Goal: Task Accomplishment & Management: Use online tool/utility

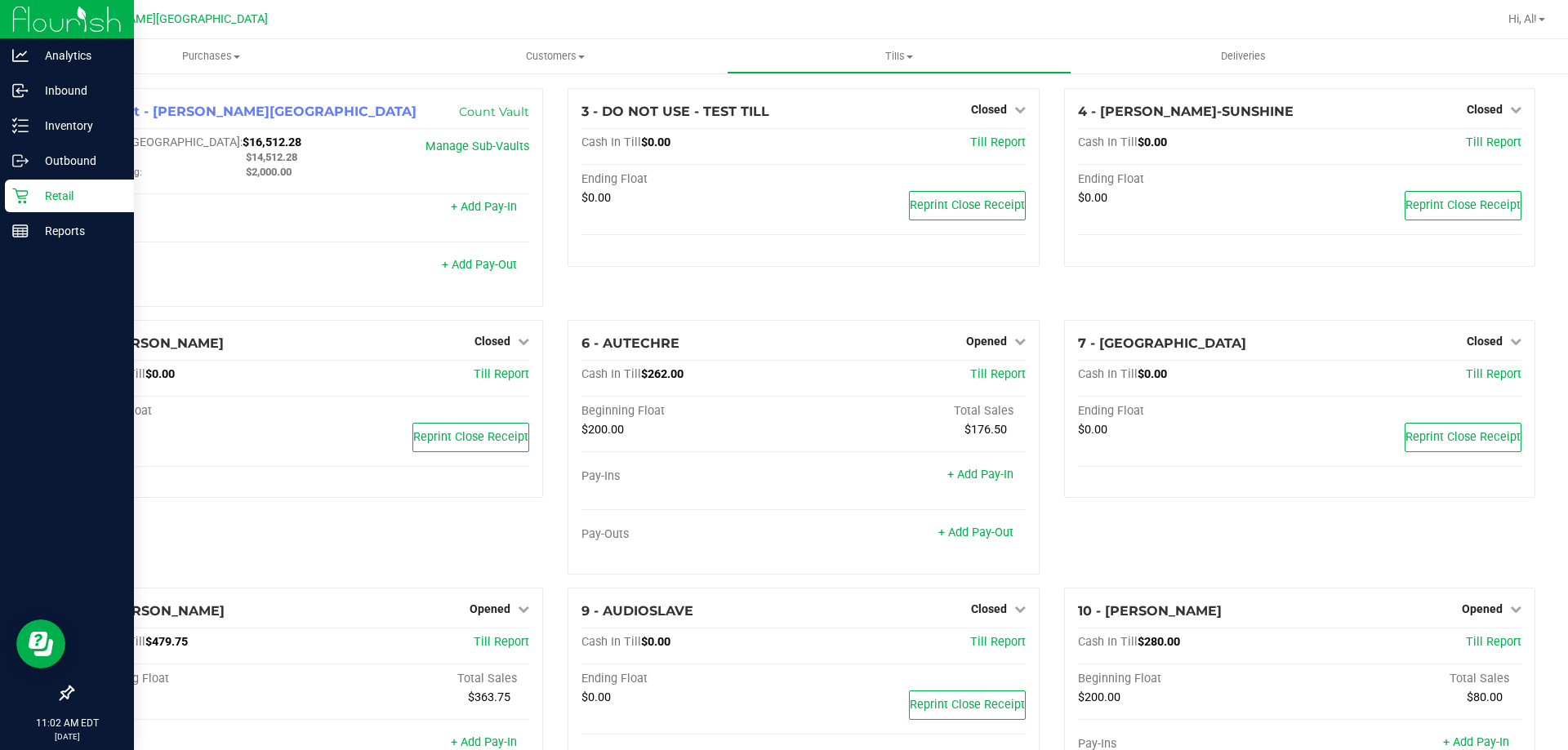
click at [71, 194] on p "Retail" at bounding box center [77, 196] width 98 height 20
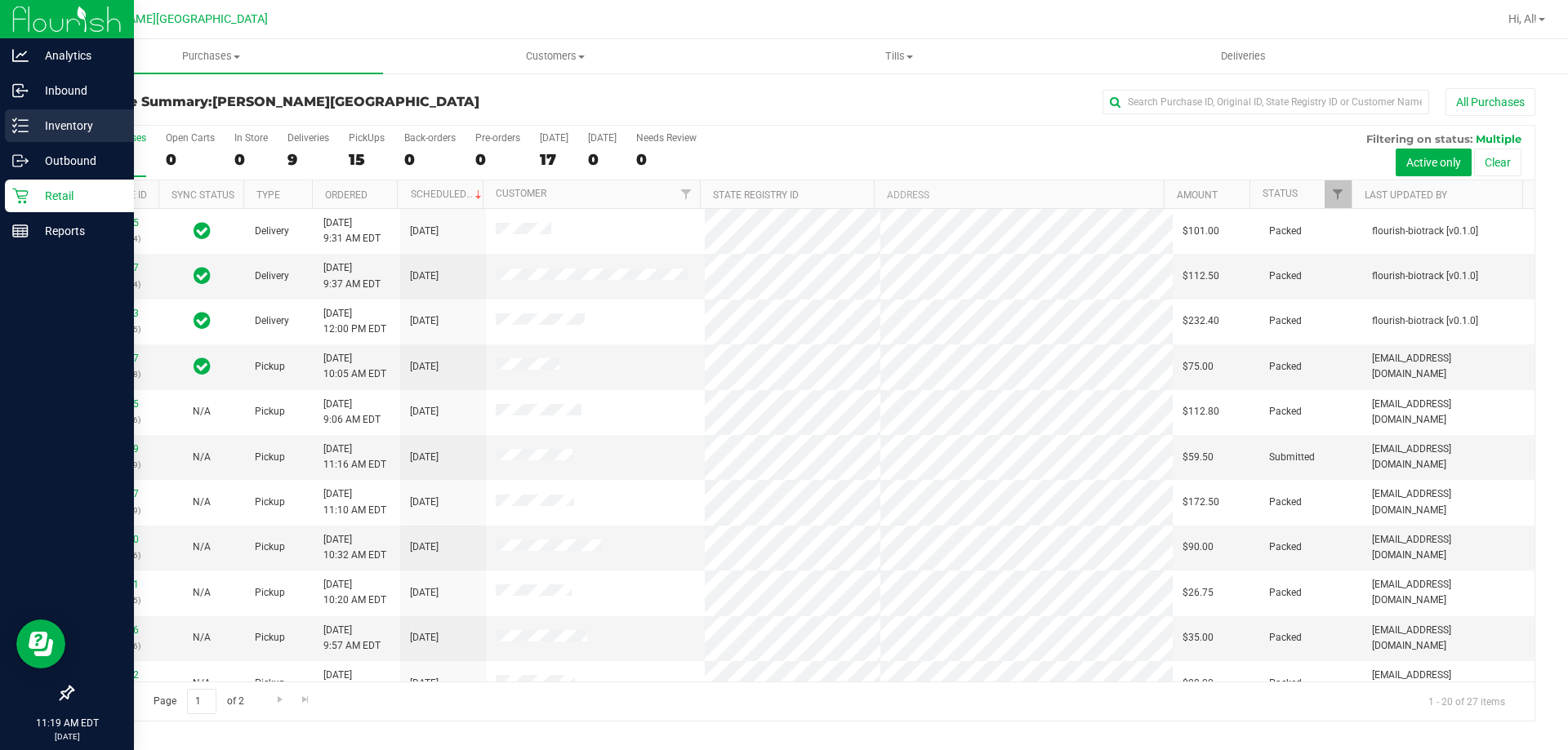
click at [89, 125] on p "Inventory" at bounding box center [77, 125] width 98 height 20
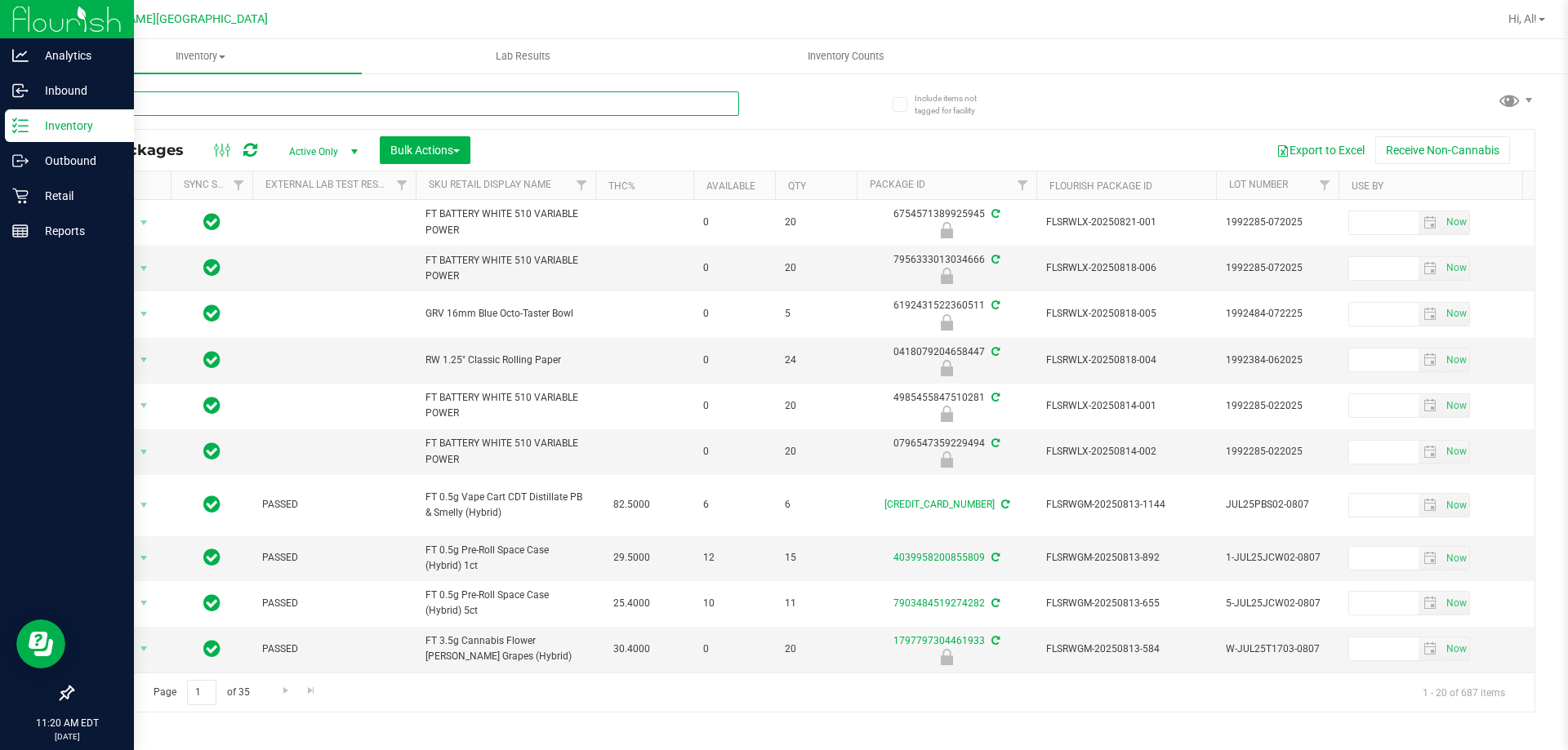
click at [162, 107] on input "text" at bounding box center [405, 104] width 667 height 24
type input "6402082764790786"
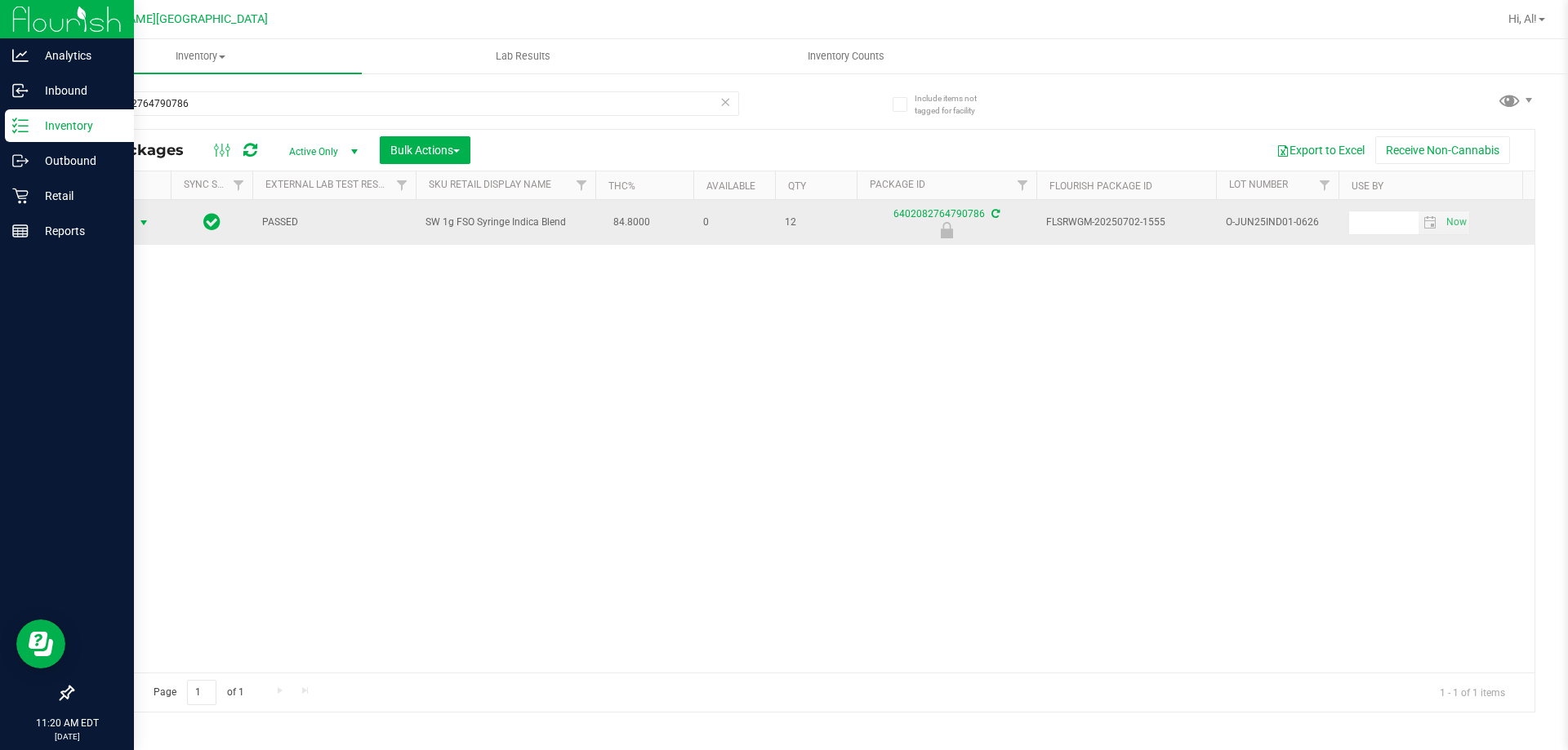
click at [145, 222] on span "select" at bounding box center [144, 222] width 13 height 13
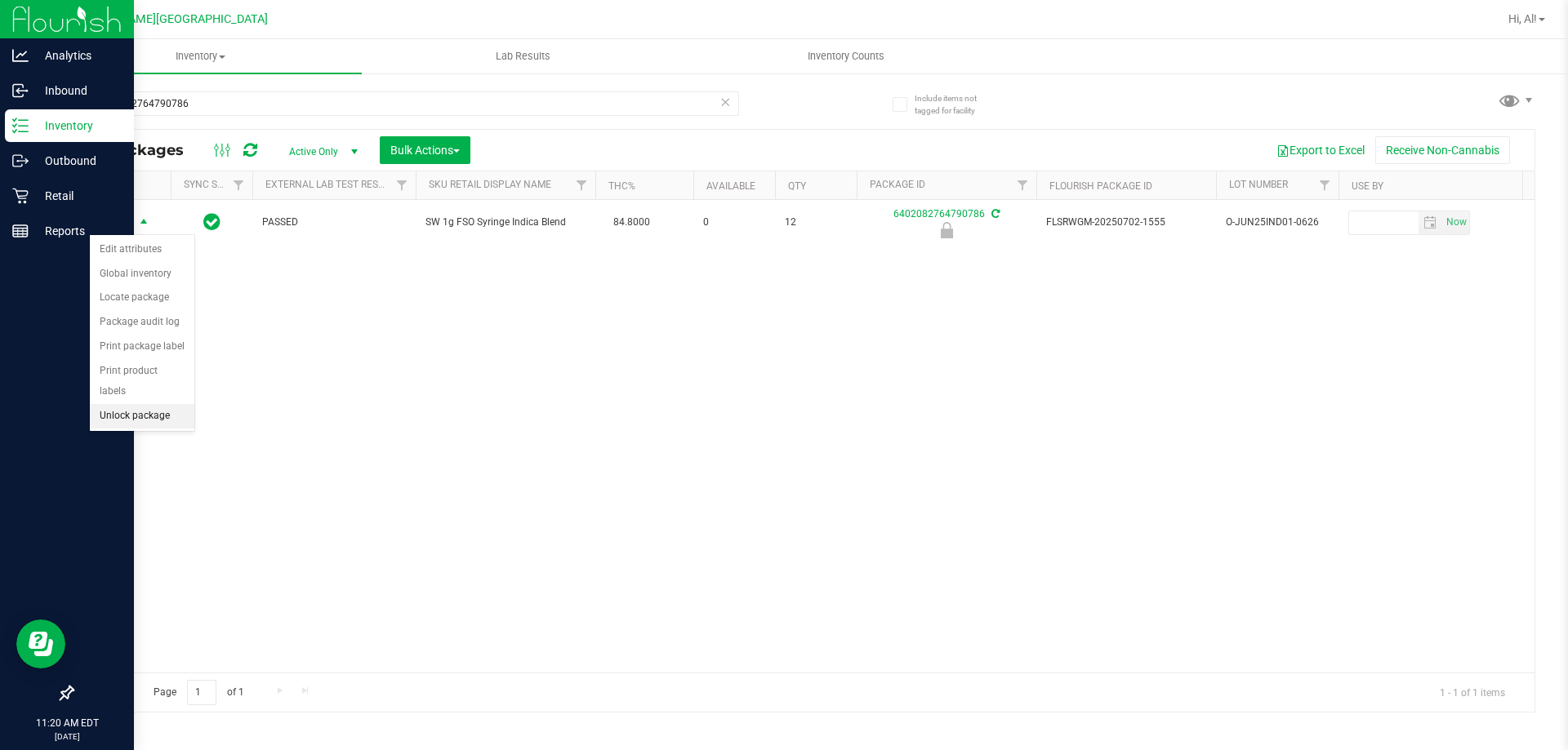
click at [160, 404] on li "Unlock package" at bounding box center [142, 416] width 105 height 24
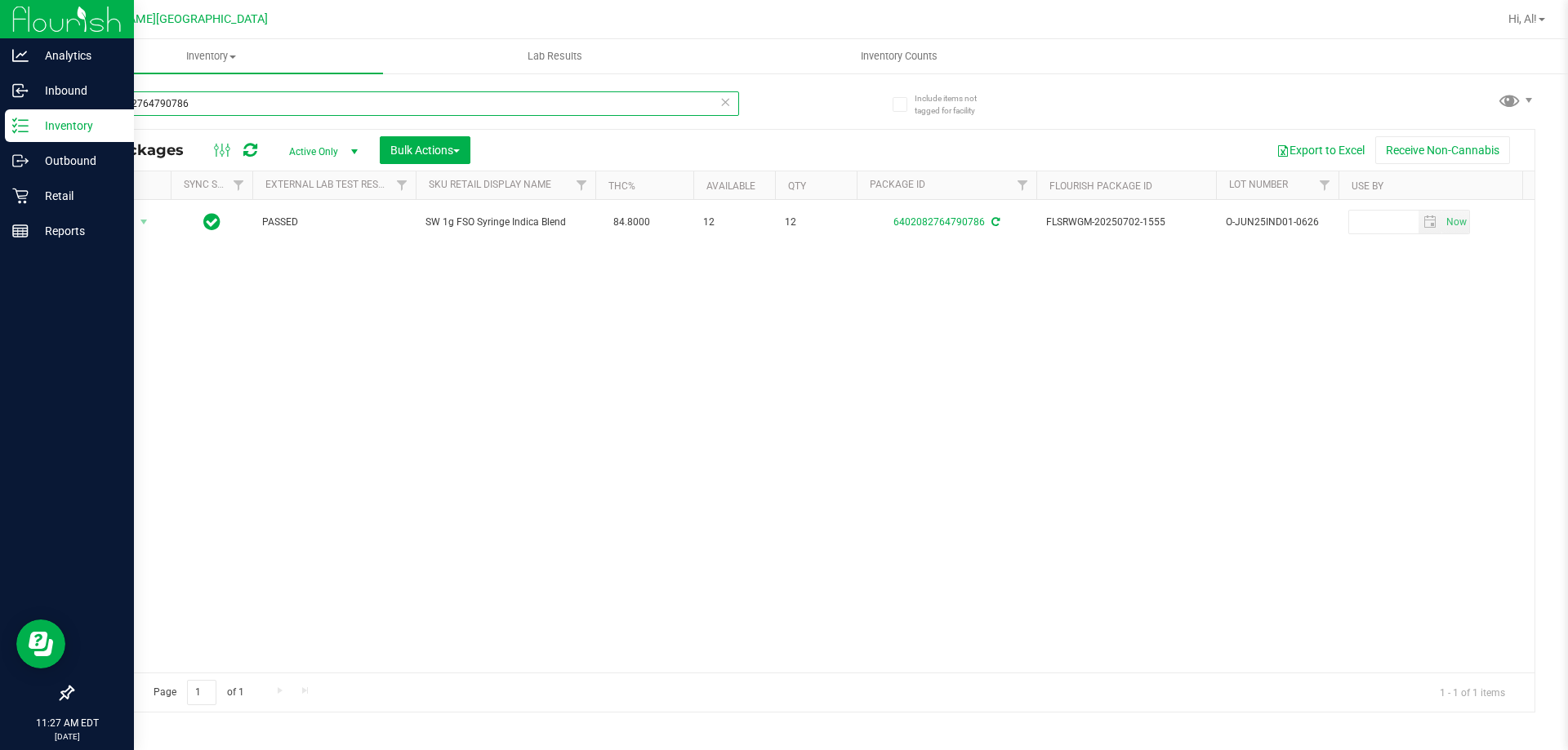
drag, startPoint x: 214, startPoint y: 108, endPoint x: 0, endPoint y: 313, distance: 296.3
click at [0, 313] on div "Analytics Inbound Inventory Outbound Retail Reports 11:27 AM EDT [DATE] 08/25 […" at bounding box center [784, 375] width 1568 height 750
type input "6214099323555391"
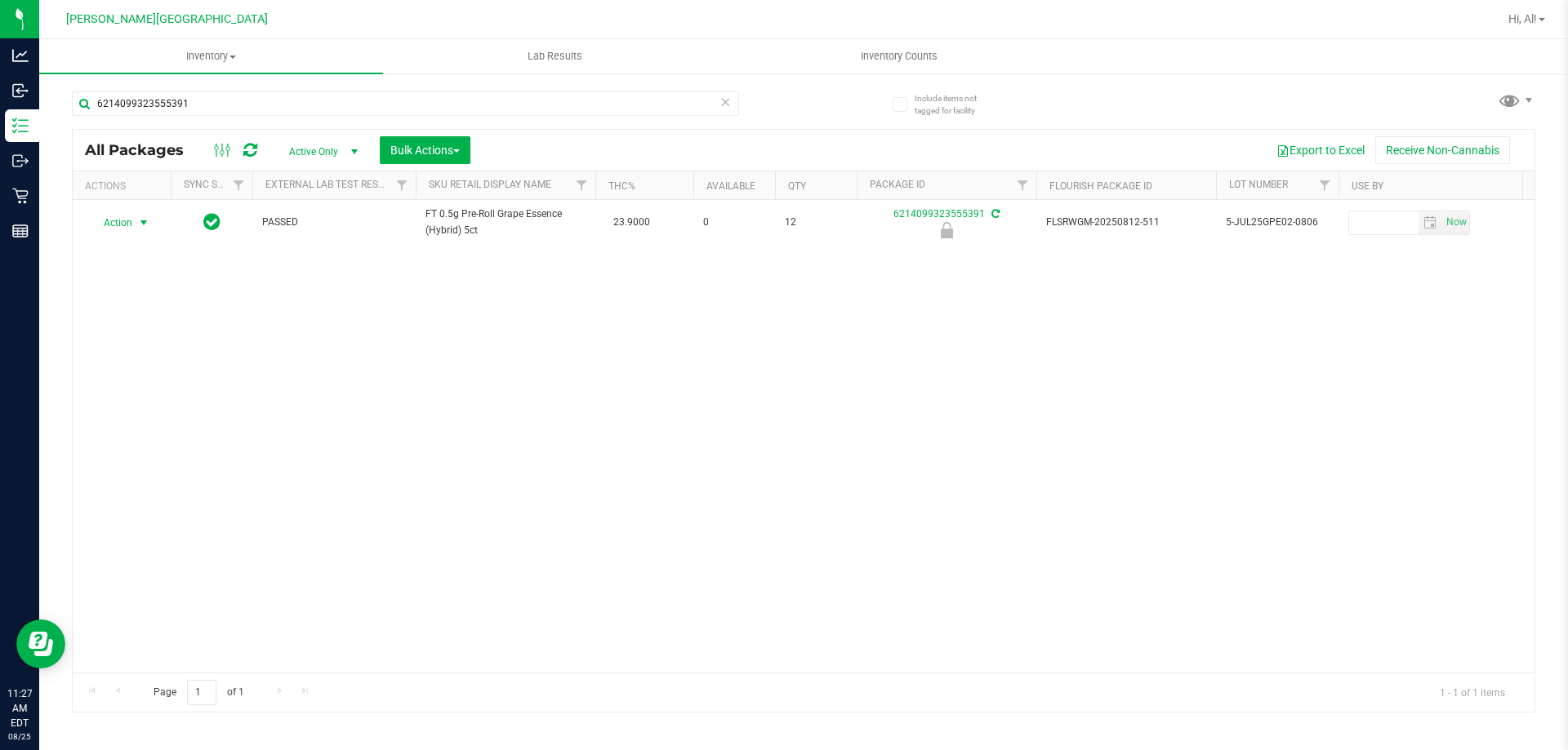
drag, startPoint x: 139, startPoint y: 222, endPoint x: 598, endPoint y: 533, distance: 554.4
click at [598, 533] on div "Action Action Edit attributes Global inventory Locate package Package audit log…" at bounding box center [804, 436] width 1462 height 473
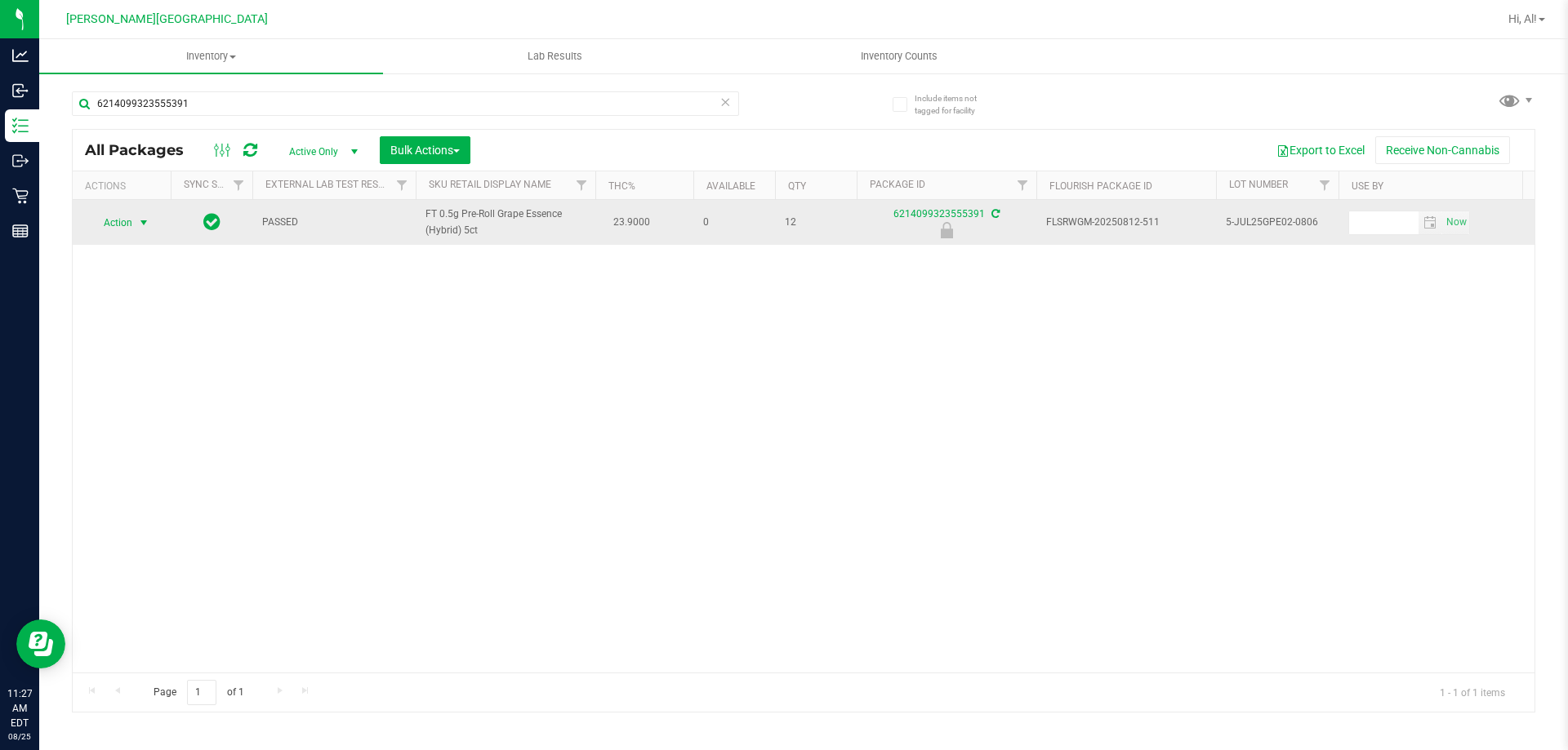
click at [144, 223] on span "select" at bounding box center [144, 222] width 13 height 13
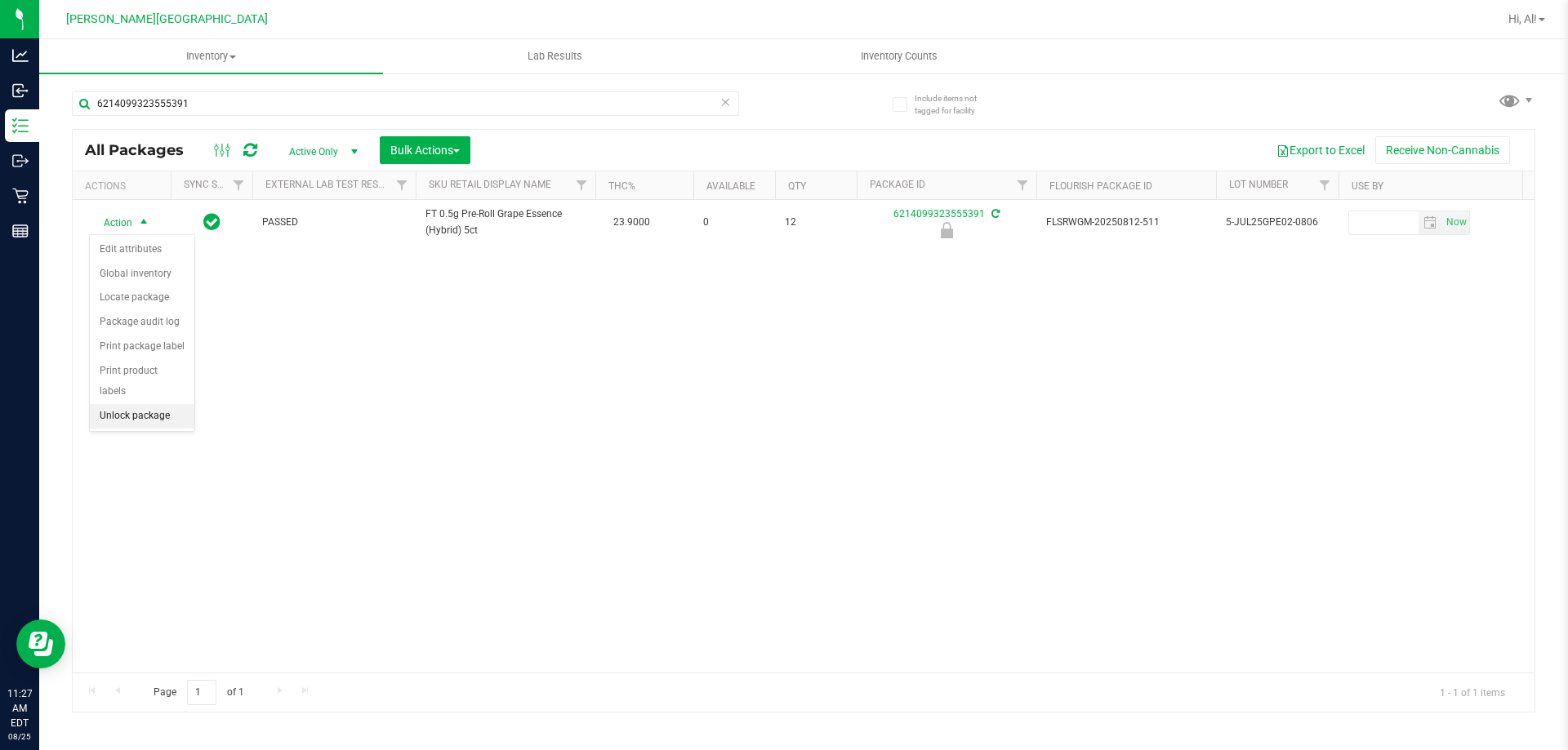
click at [156, 404] on li "Unlock package" at bounding box center [142, 416] width 105 height 24
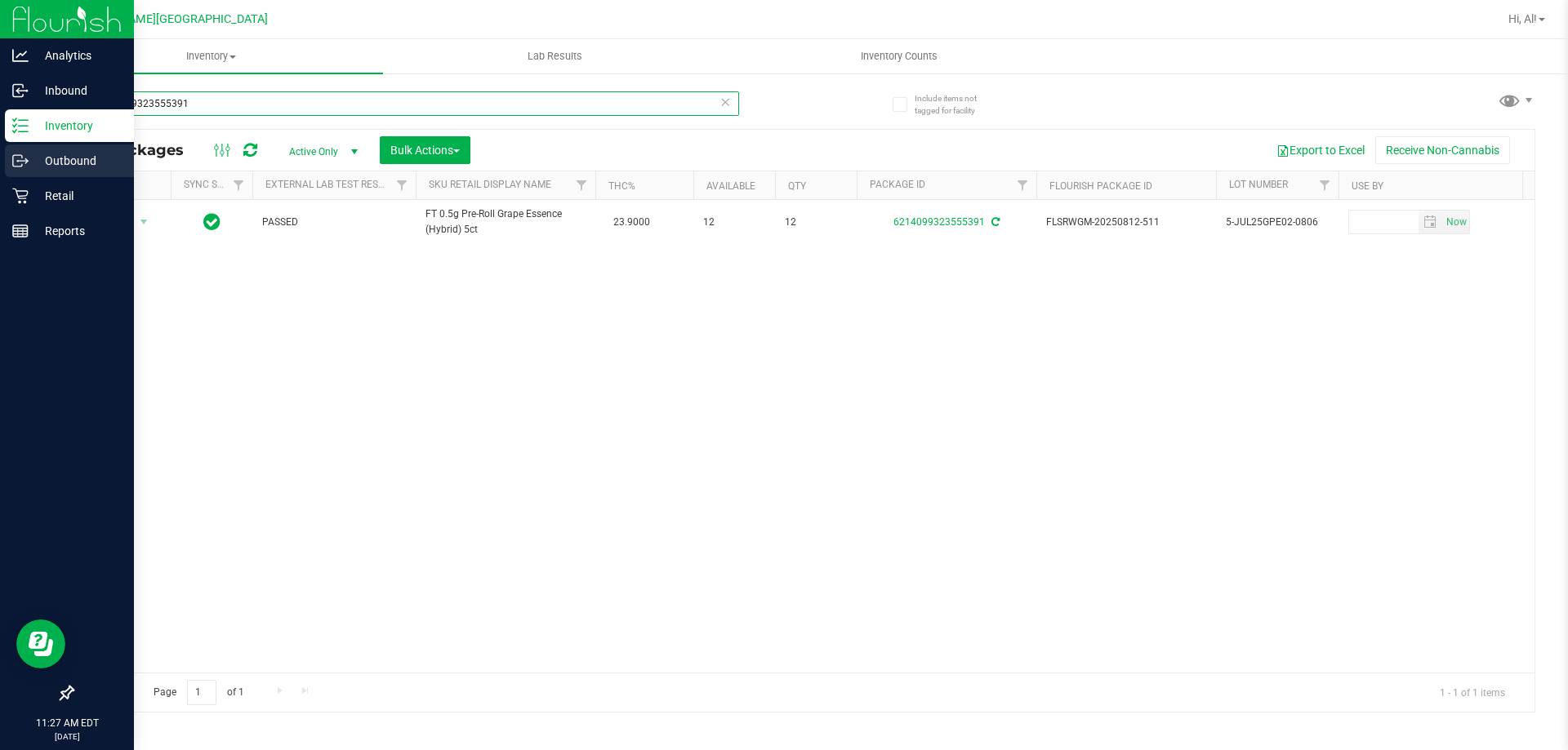
drag, startPoint x: 226, startPoint y: 105, endPoint x: 0, endPoint y: 154, distance: 231.3
click at [0, 154] on div "Analytics Inbound Inventory Outbound Retail Reports 11:27 AM EDT [DATE] 08/25 […" at bounding box center [784, 375] width 1568 height 750
type input "6308349193932258"
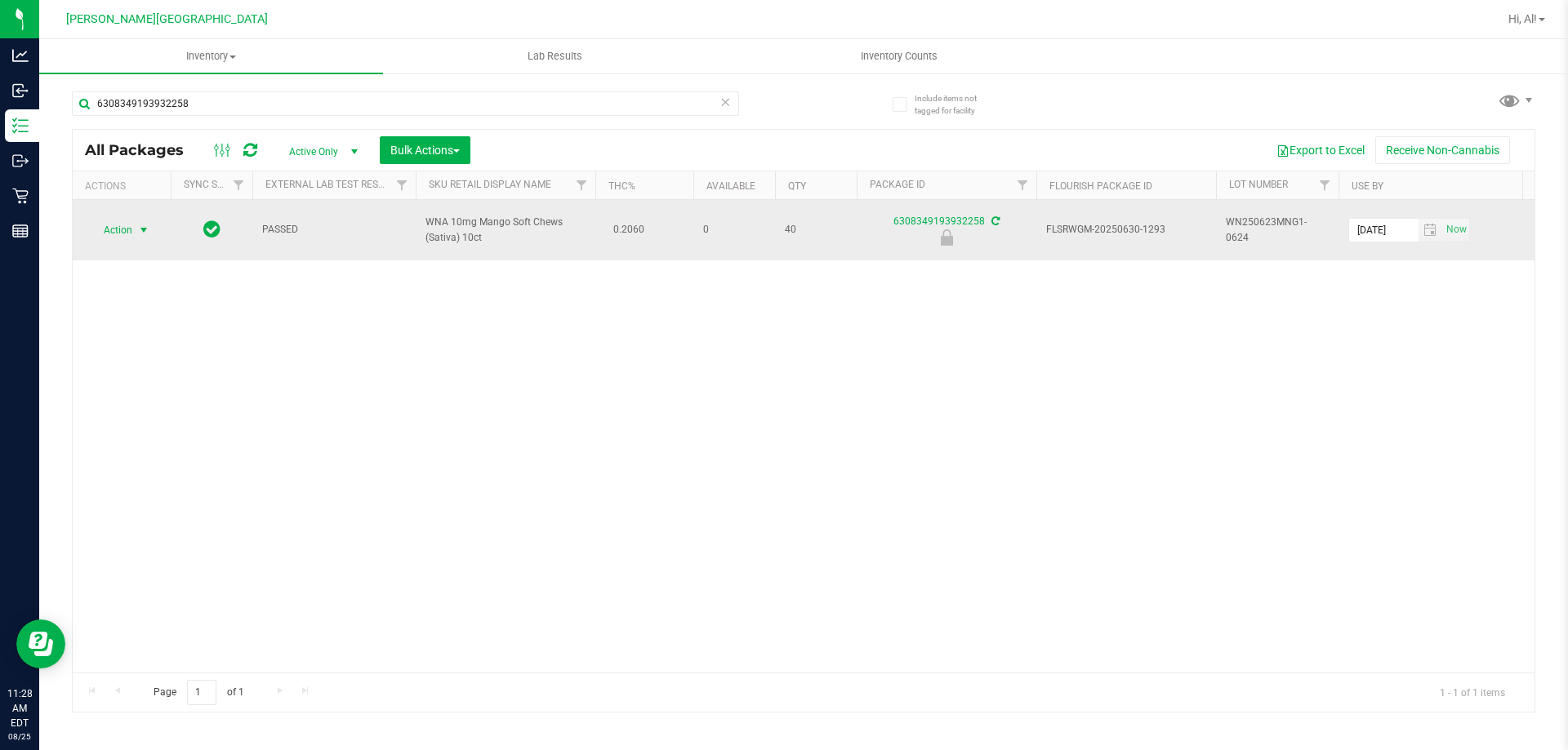
click at [136, 219] on span "select" at bounding box center [145, 230] width 21 height 22
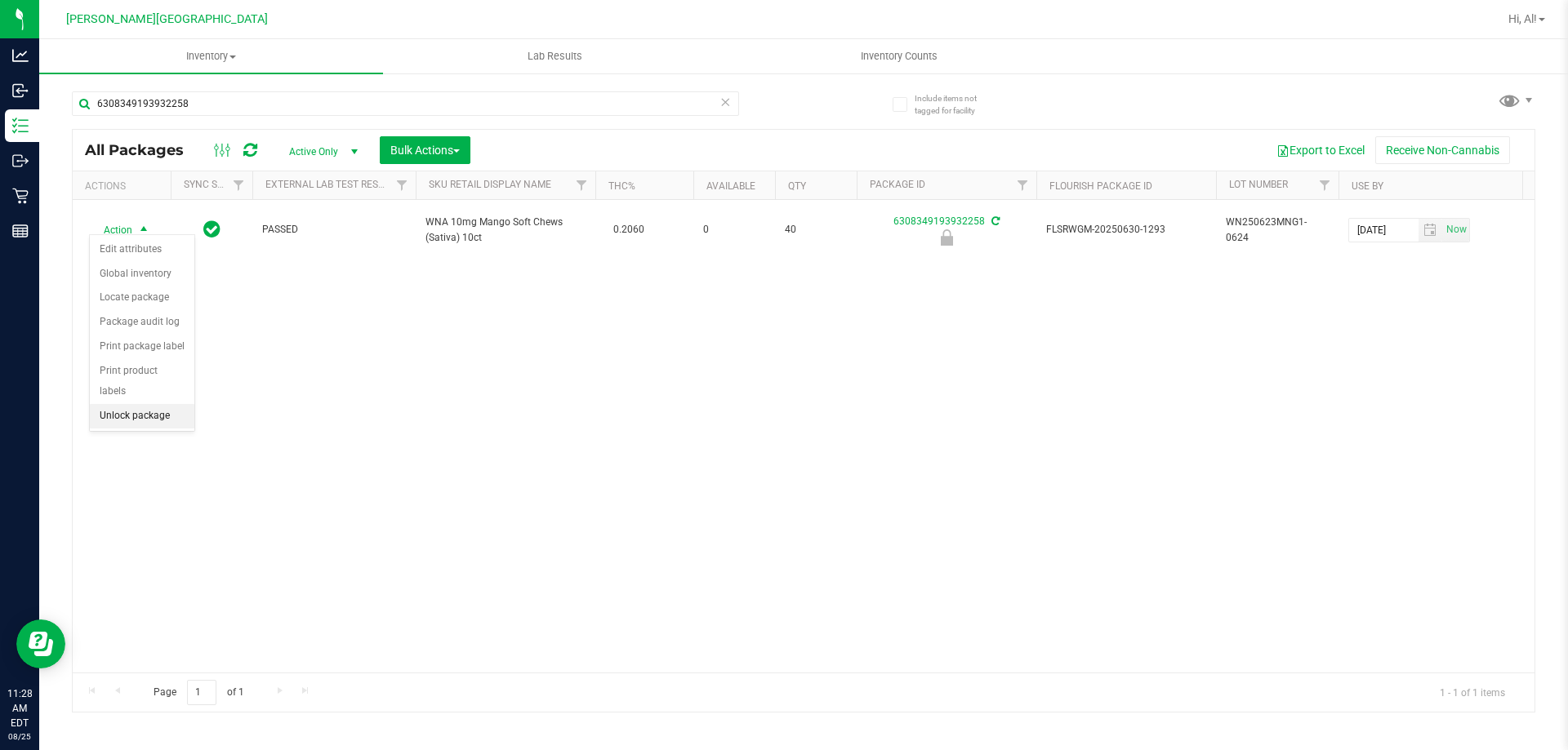
click at [127, 404] on li "Unlock package" at bounding box center [142, 416] width 105 height 24
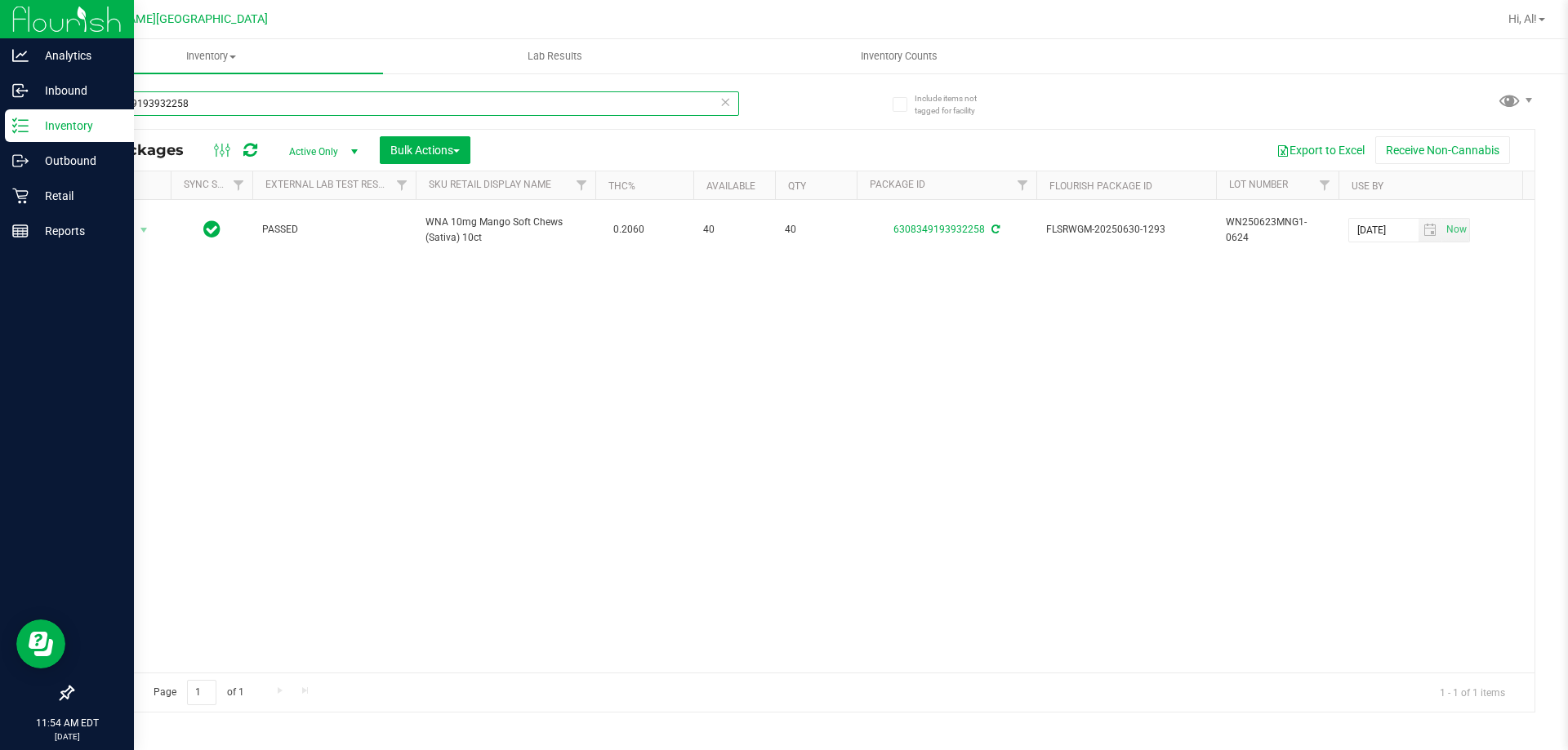
drag, startPoint x: 226, startPoint y: 103, endPoint x: 0, endPoint y: 291, distance: 294.0
click at [0, 291] on div "Analytics Inbound Inventory Outbound Retail Reports 11:54 AM EDT [DATE] 08/25 […" at bounding box center [784, 375] width 1568 height 750
type input "9712754491775162"
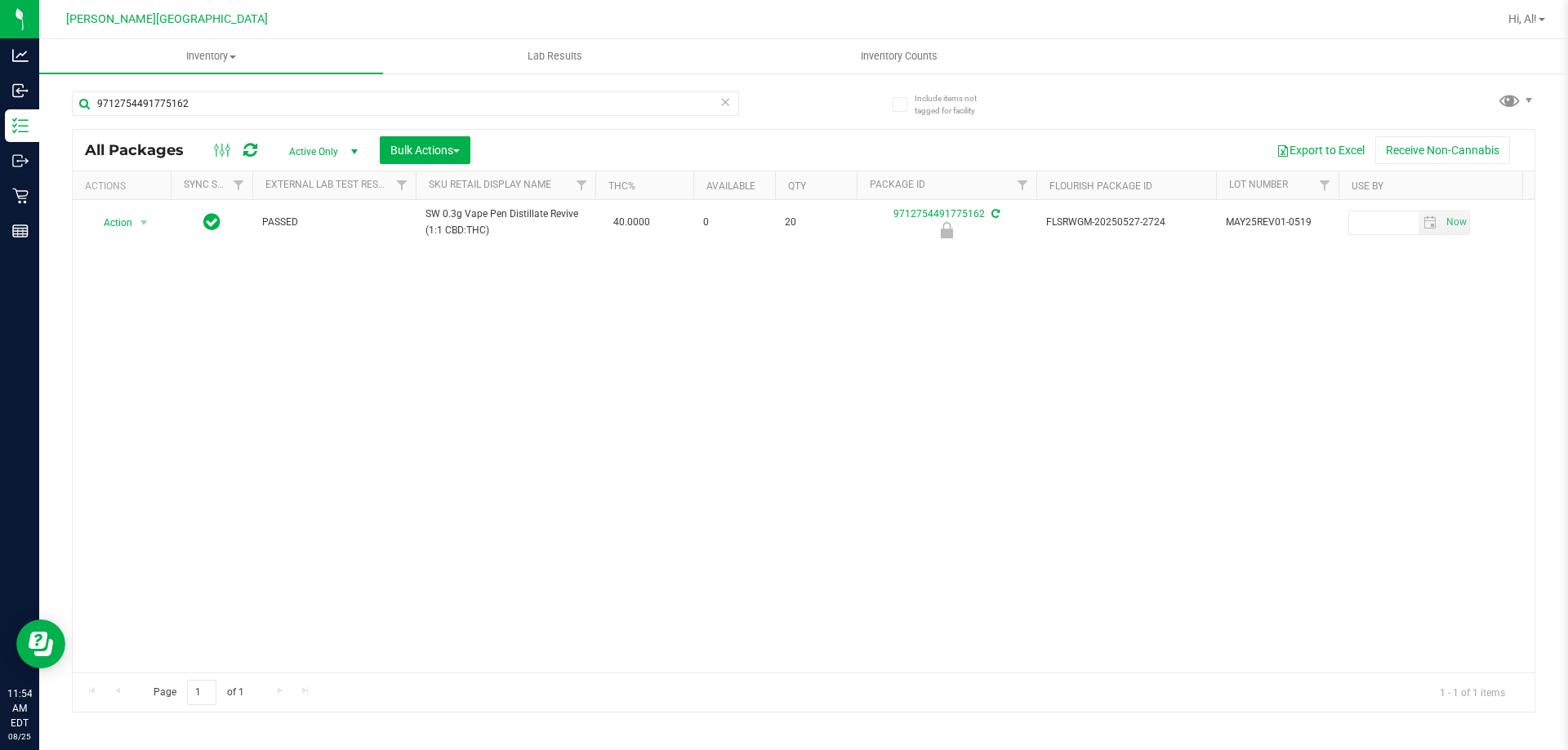
drag, startPoint x: 142, startPoint y: 215, endPoint x: 480, endPoint y: 564, distance: 485.8
click at [480, 564] on div "Action Action Edit attributes Global inventory Locate package Package audit log…" at bounding box center [804, 436] width 1462 height 473
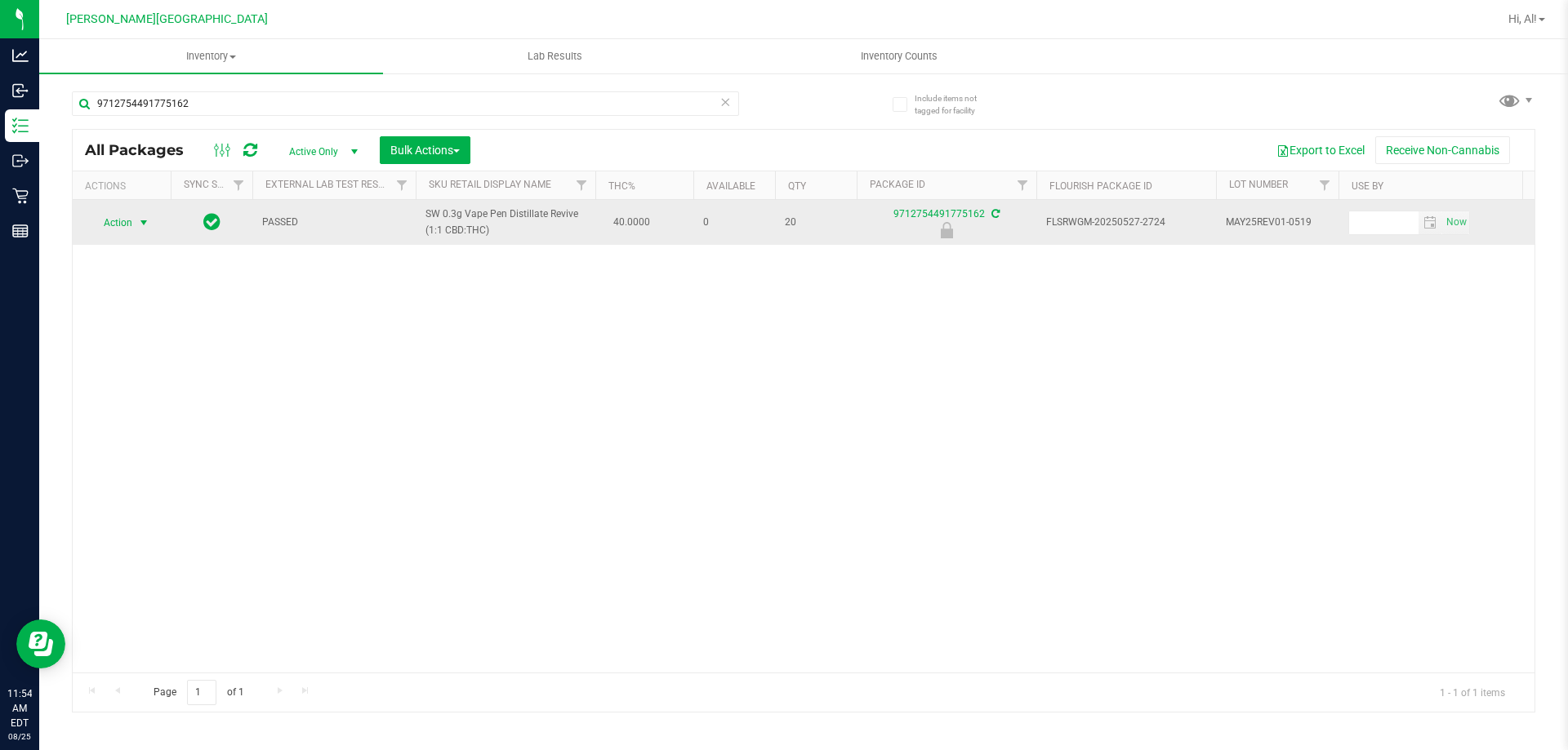
click at [140, 224] on span "select" at bounding box center [144, 222] width 13 height 13
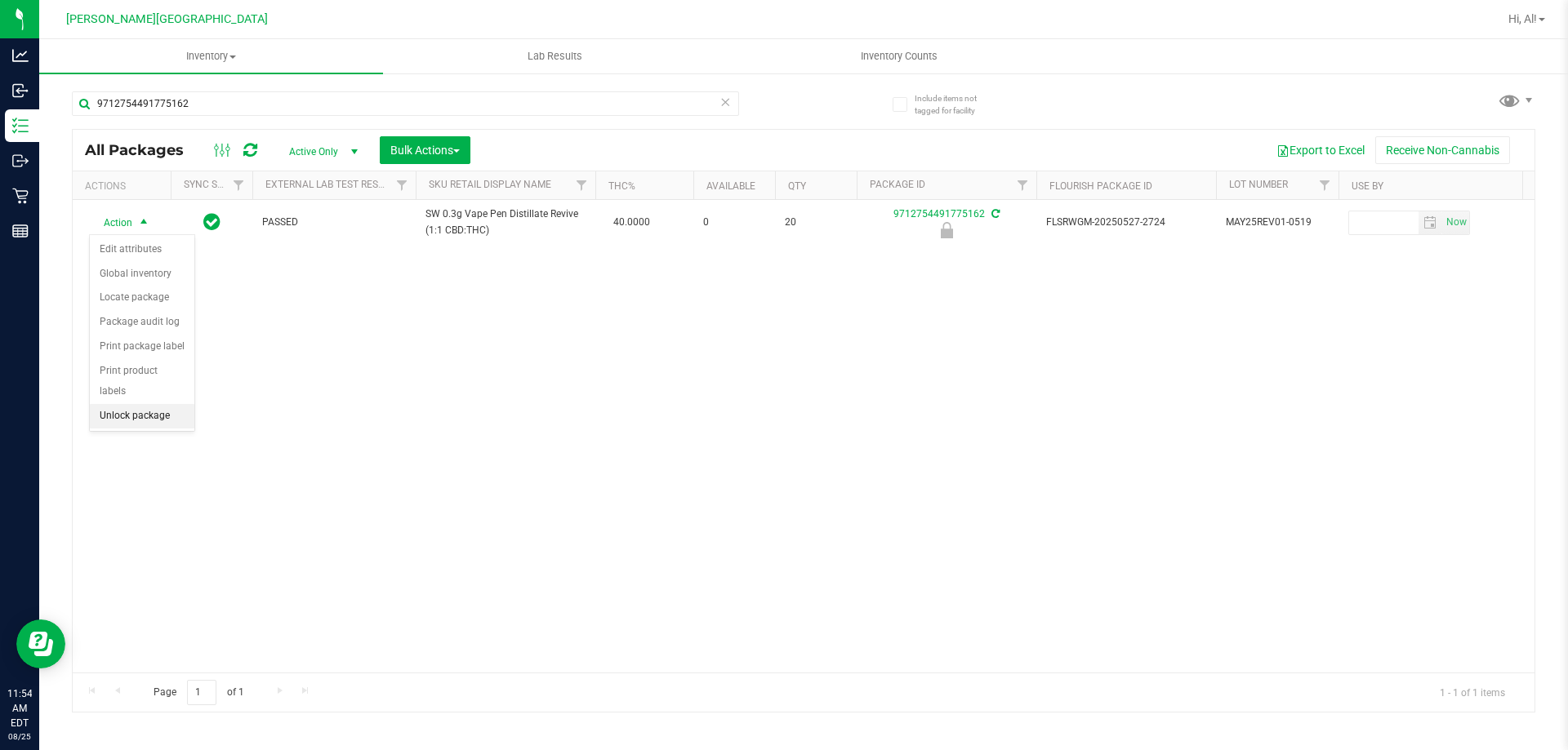
click at [170, 404] on li "Unlock package" at bounding box center [142, 416] width 105 height 24
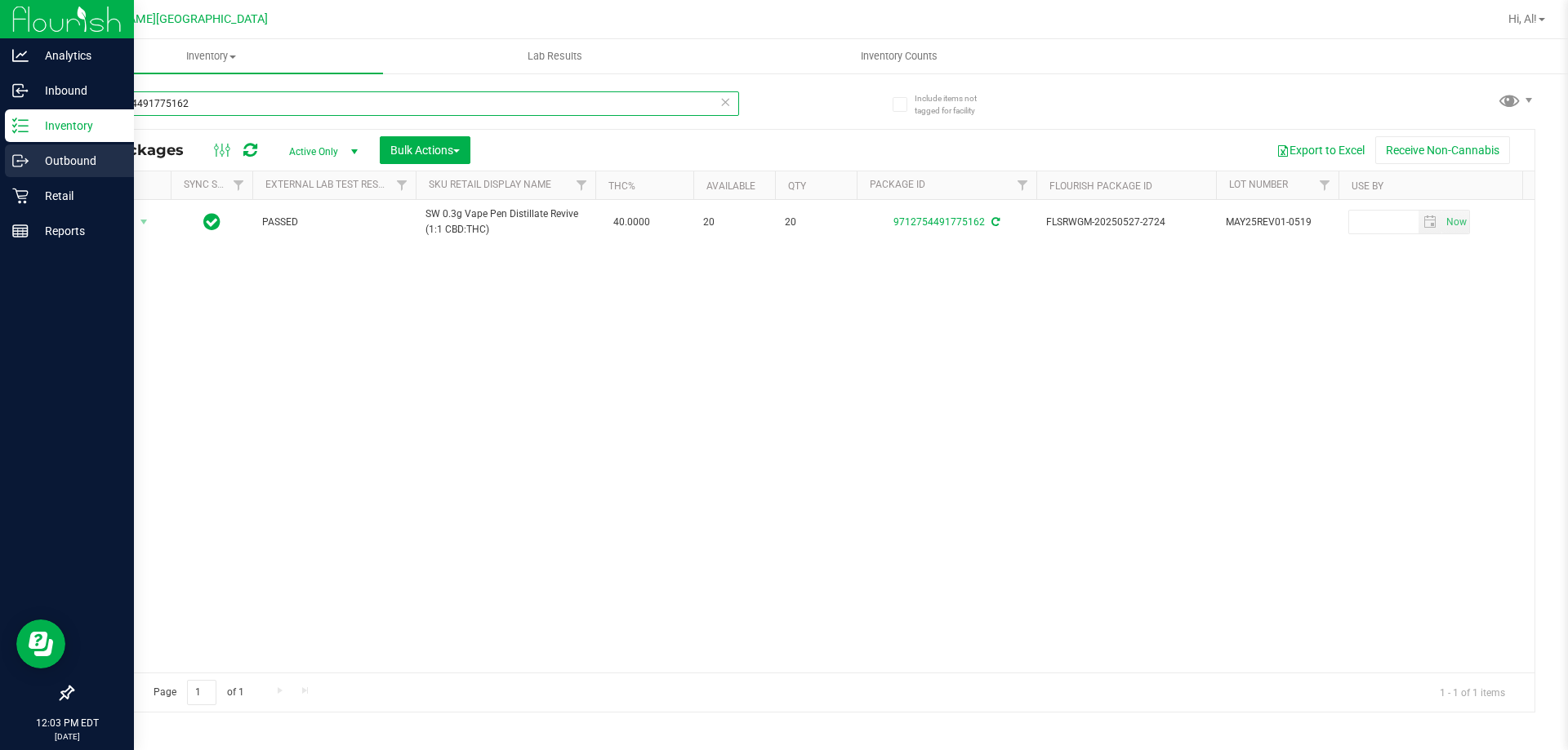
drag, startPoint x: 197, startPoint y: 97, endPoint x: 0, endPoint y: 164, distance: 208.1
click at [0, 164] on div "Analytics Inbound Inventory Outbound Retail Reports 12:03 PM EDT [DATE] 08/25 […" at bounding box center [784, 375] width 1568 height 750
type input "7206022045208725"
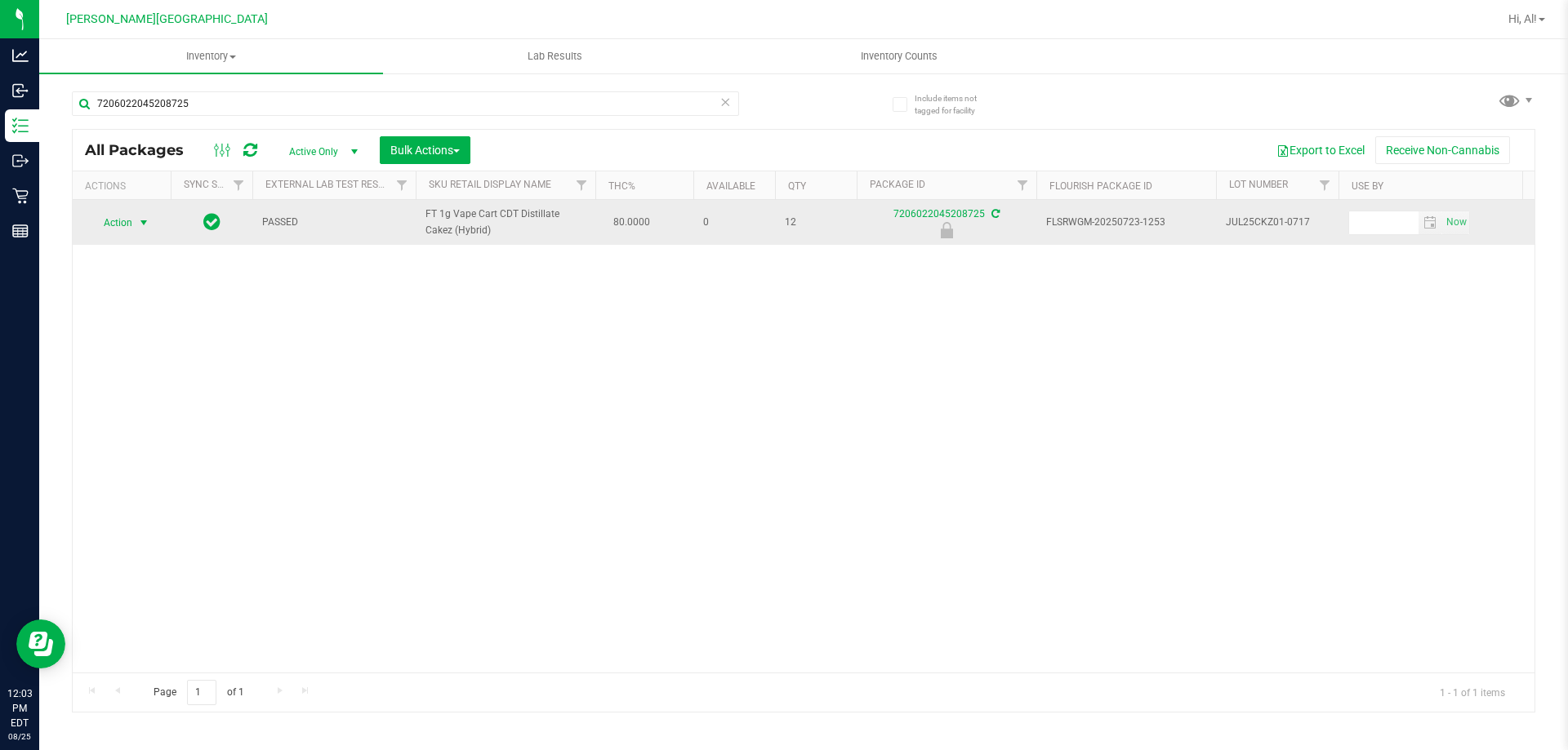
click at [145, 229] on span "select" at bounding box center [144, 222] width 13 height 13
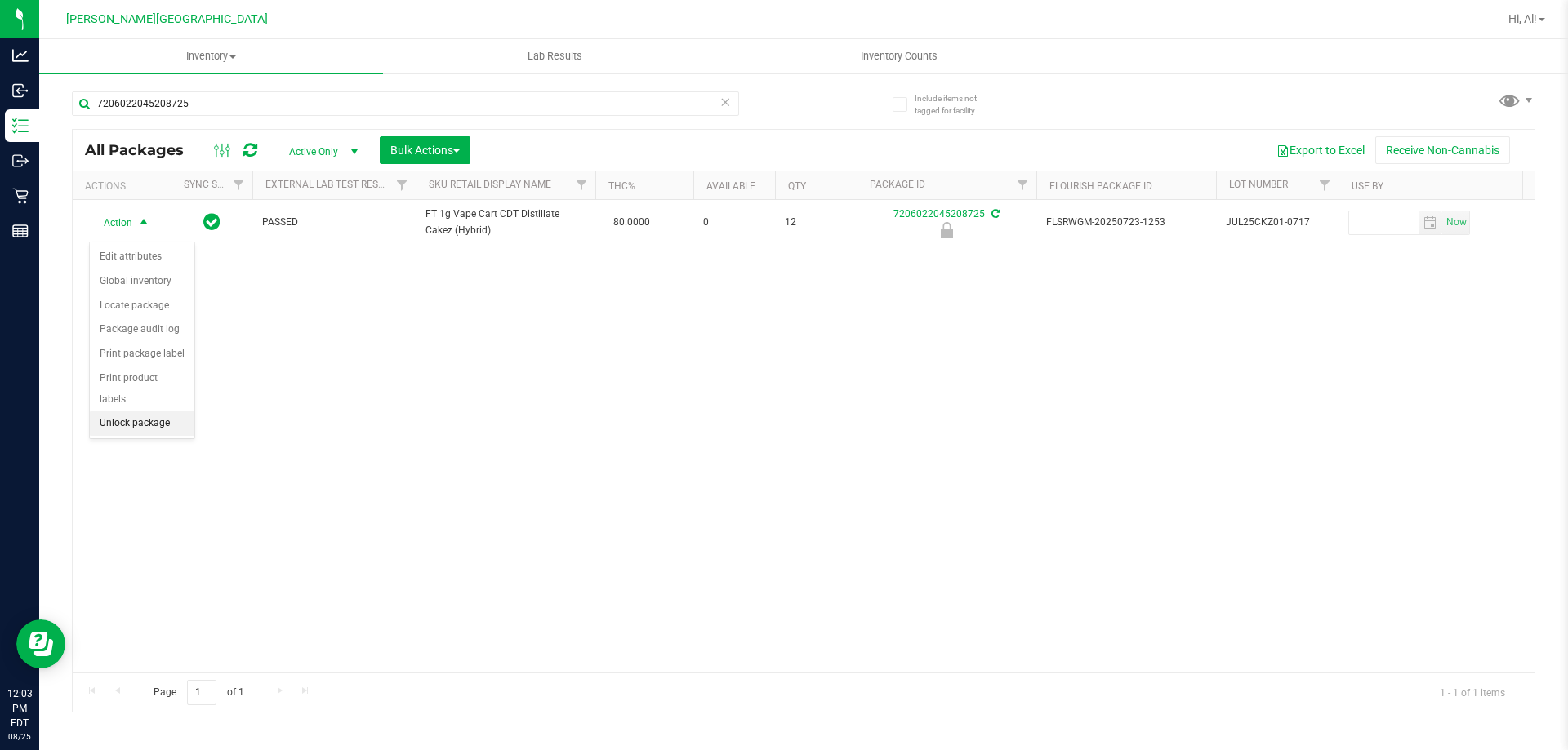
click at [167, 412] on li "Unlock package" at bounding box center [142, 424] width 105 height 24
